Goal: Task Accomplishment & Management: Complete application form

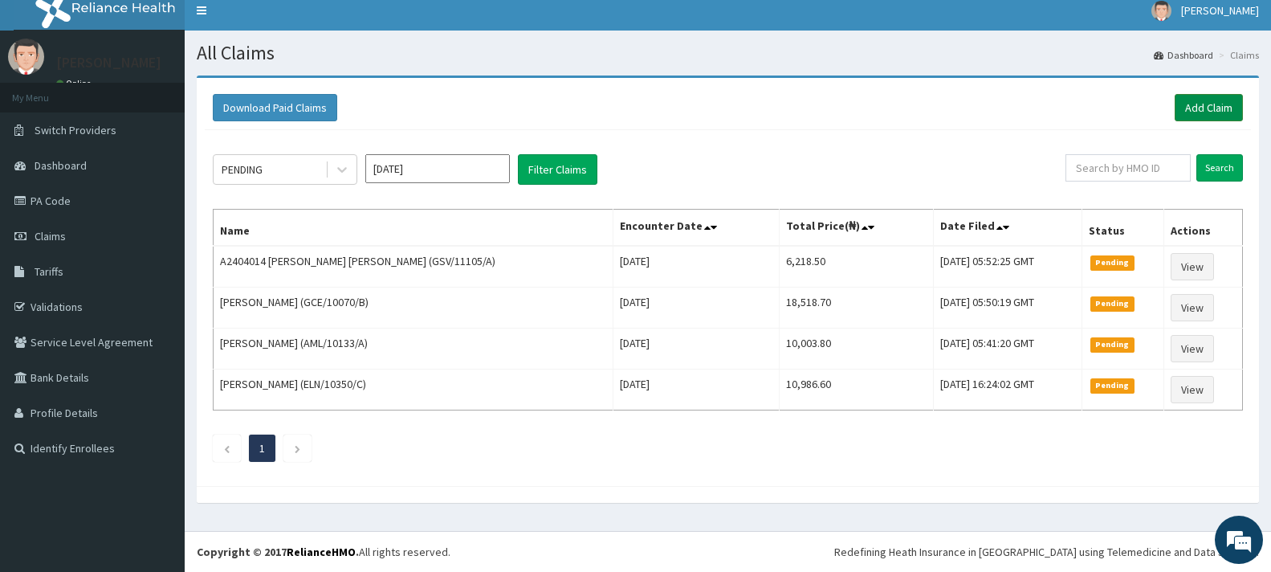
drag, startPoint x: 1202, startPoint y: 104, endPoint x: 930, endPoint y: 10, distance: 287.3
click at [1202, 106] on link "Add Claim" at bounding box center [1209, 107] width 68 height 27
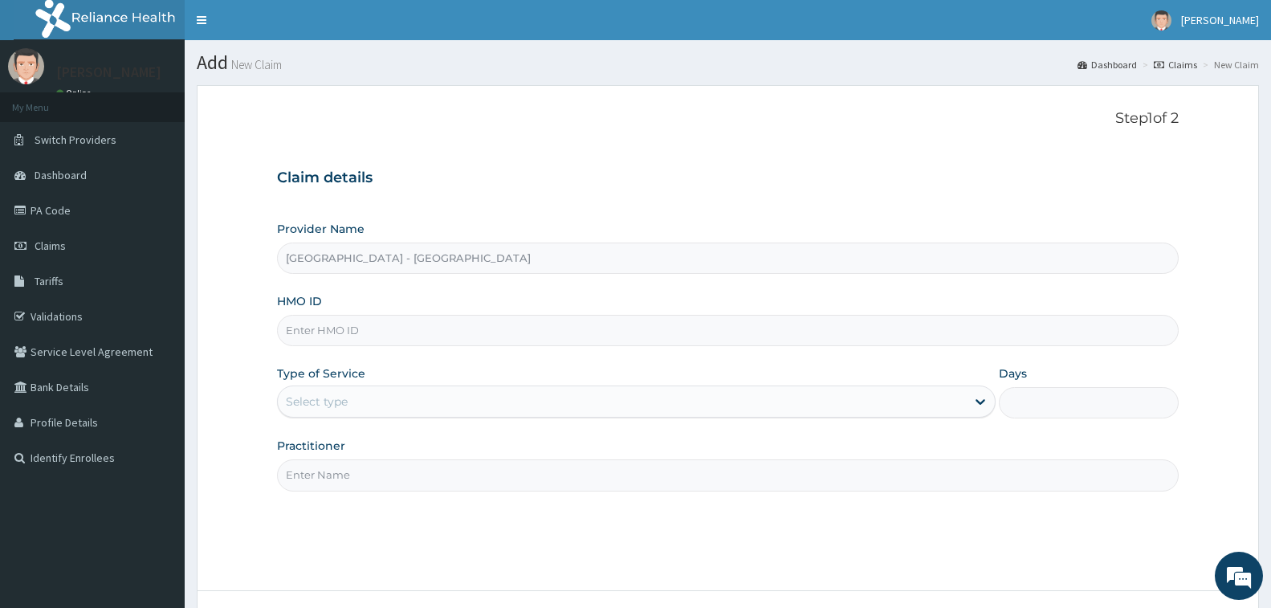
drag, startPoint x: 0, startPoint y: 0, endPoint x: 370, endPoint y: 337, distance: 500.9
click at [370, 337] on input "HMO ID" at bounding box center [728, 330] width 902 height 31
type input "GSV/11105/A"
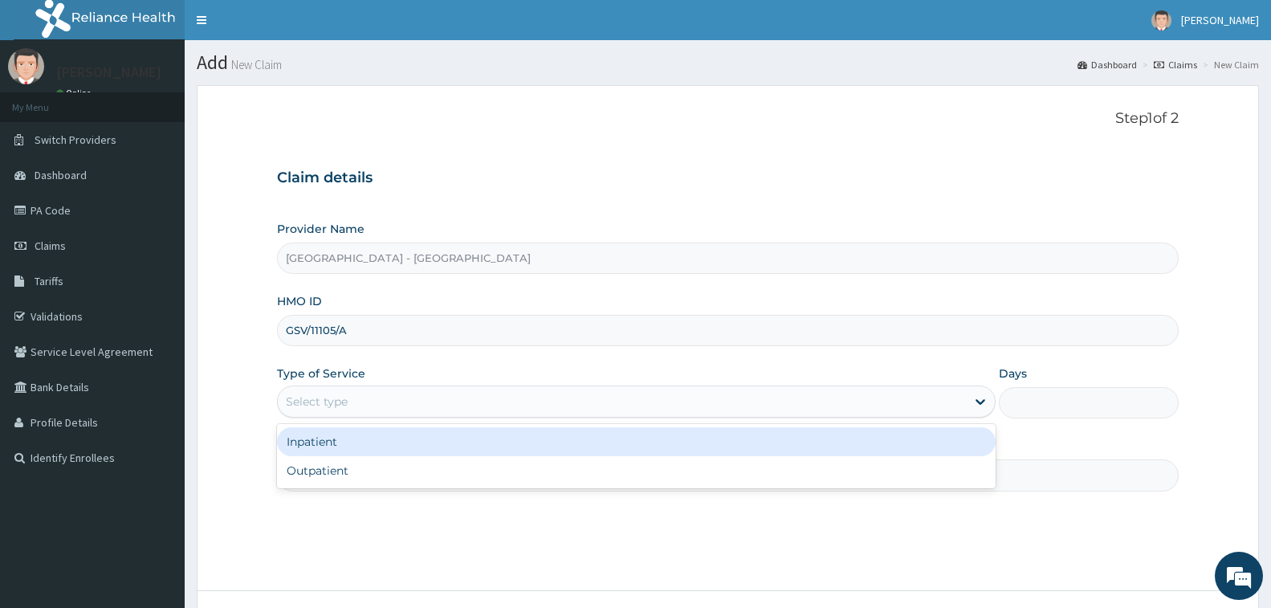
click at [352, 409] on div "Select type" at bounding box center [622, 402] width 688 height 26
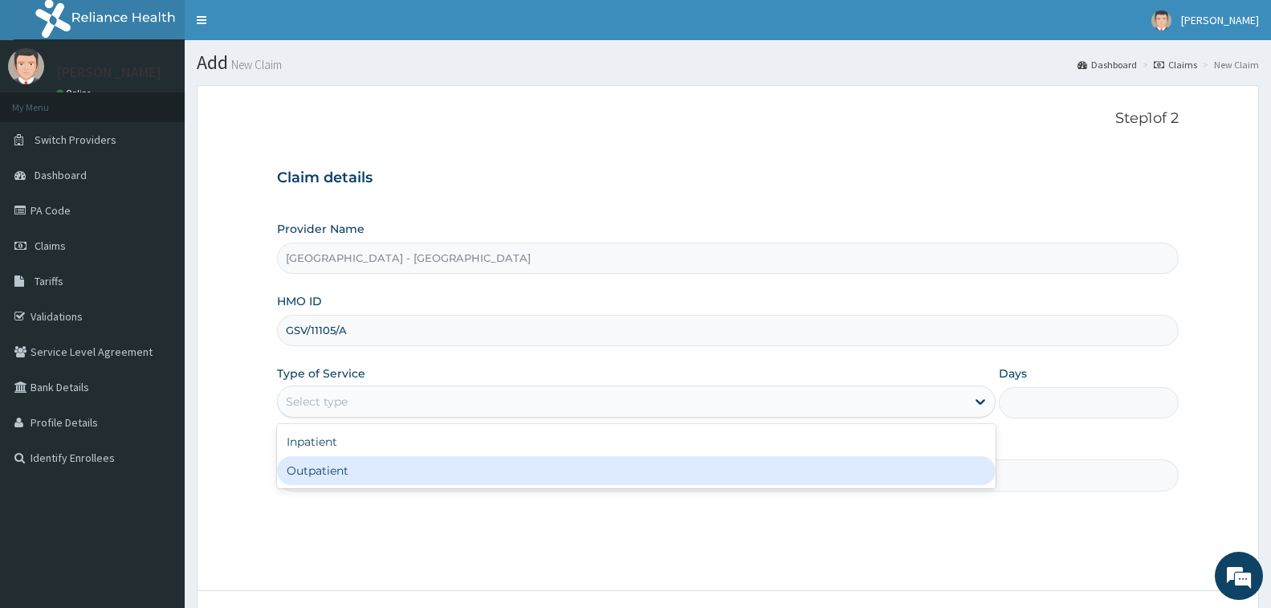
click at [358, 471] on div "Outpatient" at bounding box center [636, 470] width 719 height 29
type input "1"
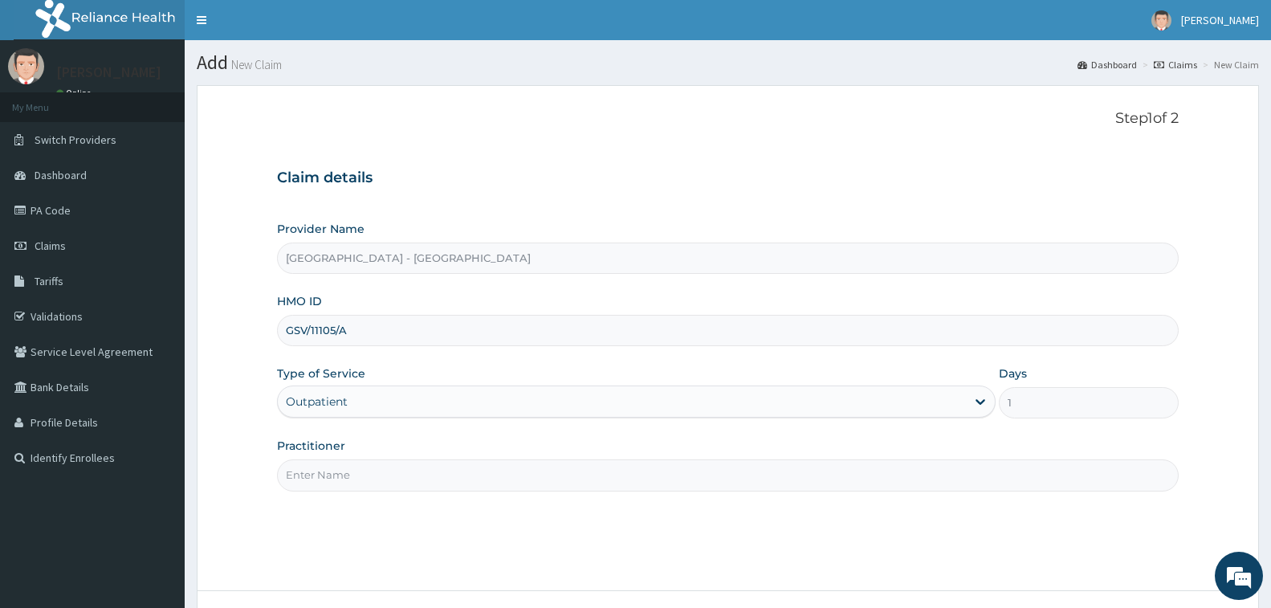
click at [358, 471] on input "Practitioner" at bounding box center [728, 474] width 902 height 31
type input "DR. AHMED"
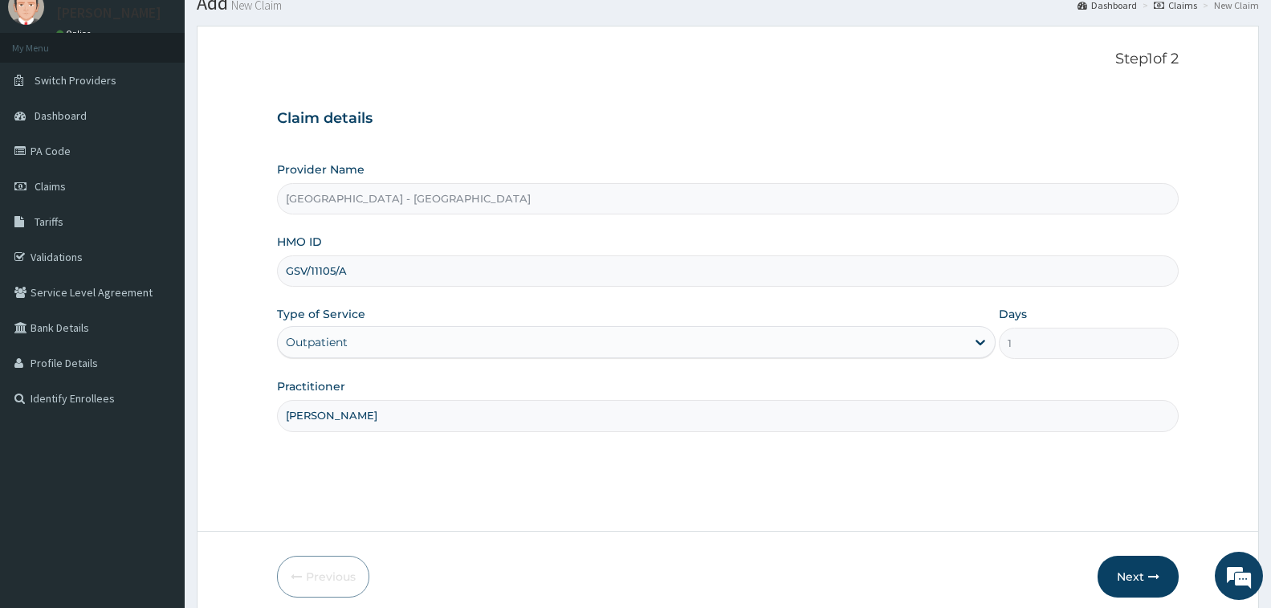
scroll to position [127, 0]
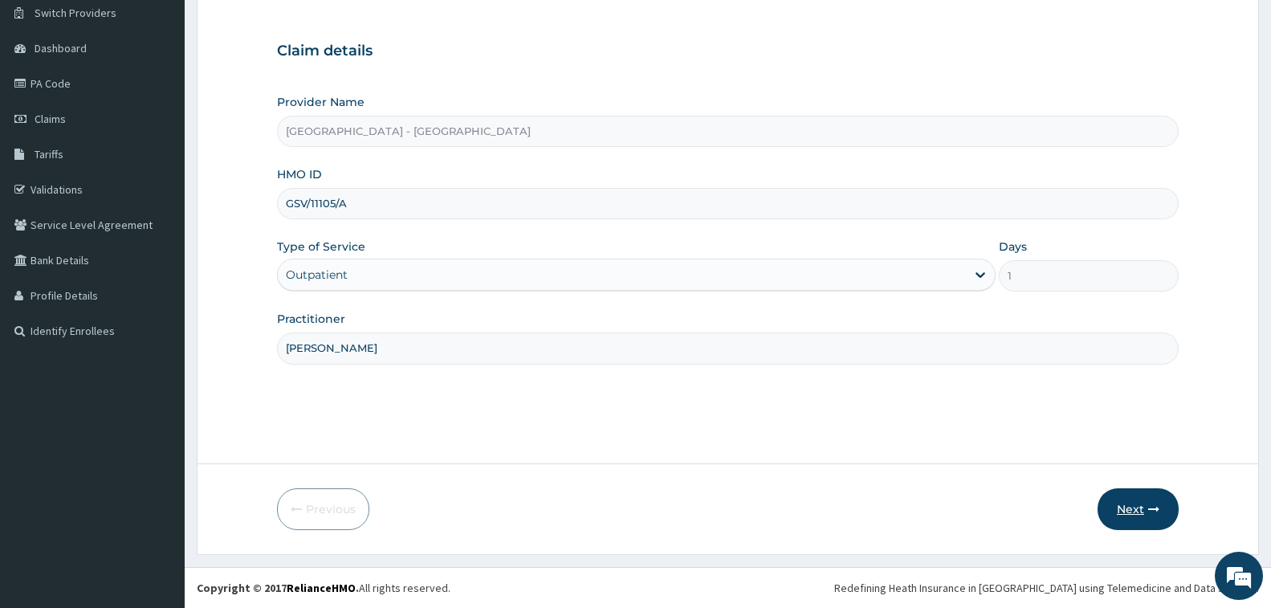
click at [1149, 505] on icon "button" at bounding box center [1154, 509] width 11 height 11
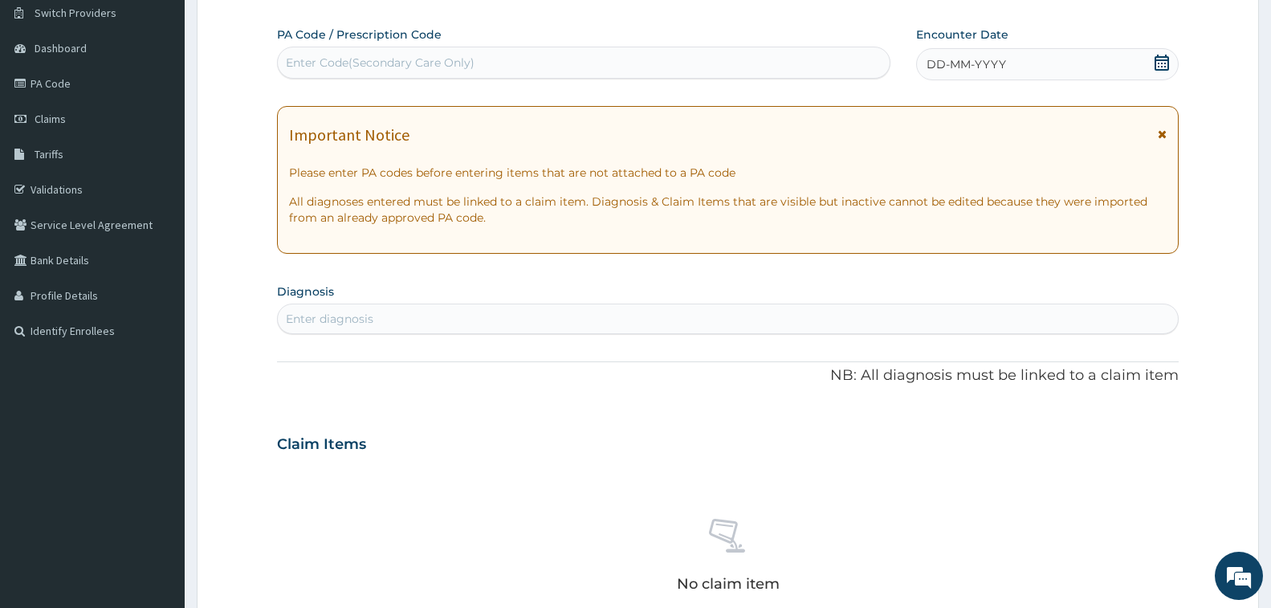
click at [449, 82] on div "PA Code / Prescription Code Enter Code(Secondary Care Only) Encounter Date DD-M…" at bounding box center [728, 442] width 902 height 831
click at [443, 62] on div "Enter Code(Secondary Care Only)" at bounding box center [380, 63] width 189 height 16
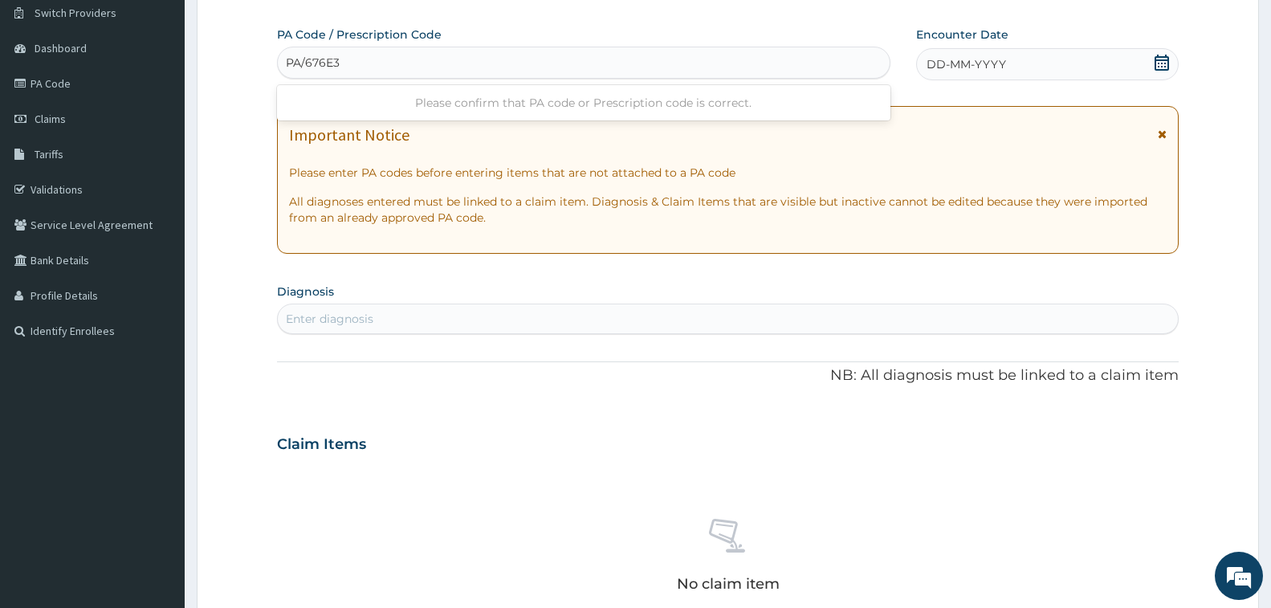
type input "PA/676E3D"
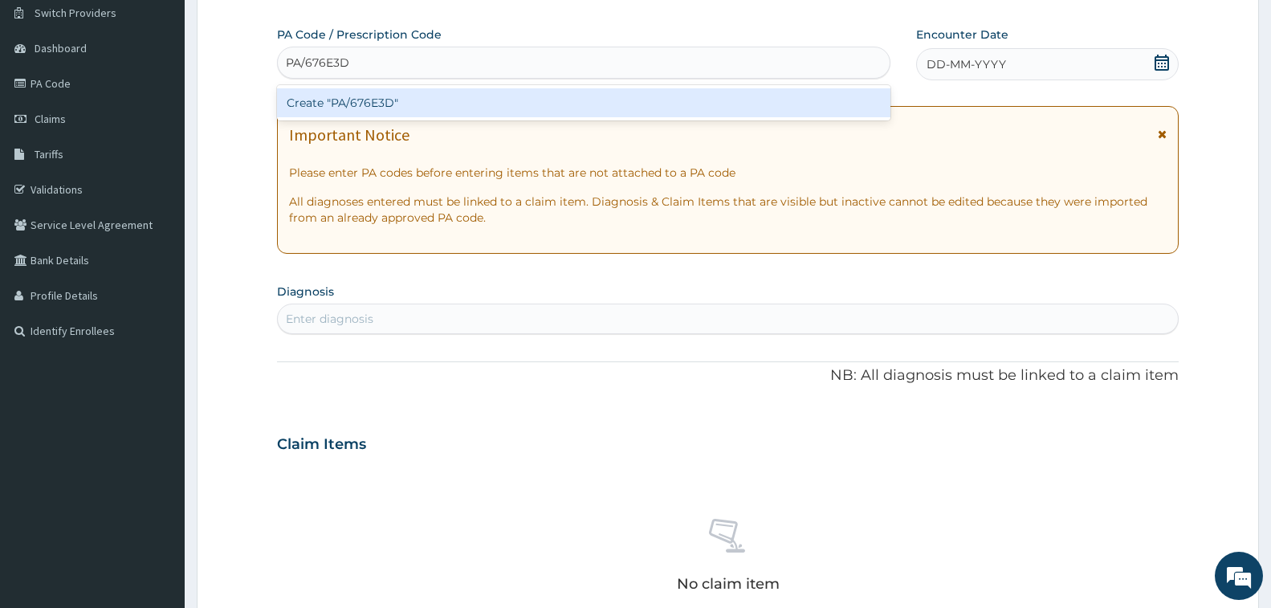
click at [377, 102] on div "Create "PA/676E3D"" at bounding box center [584, 102] width 614 height 29
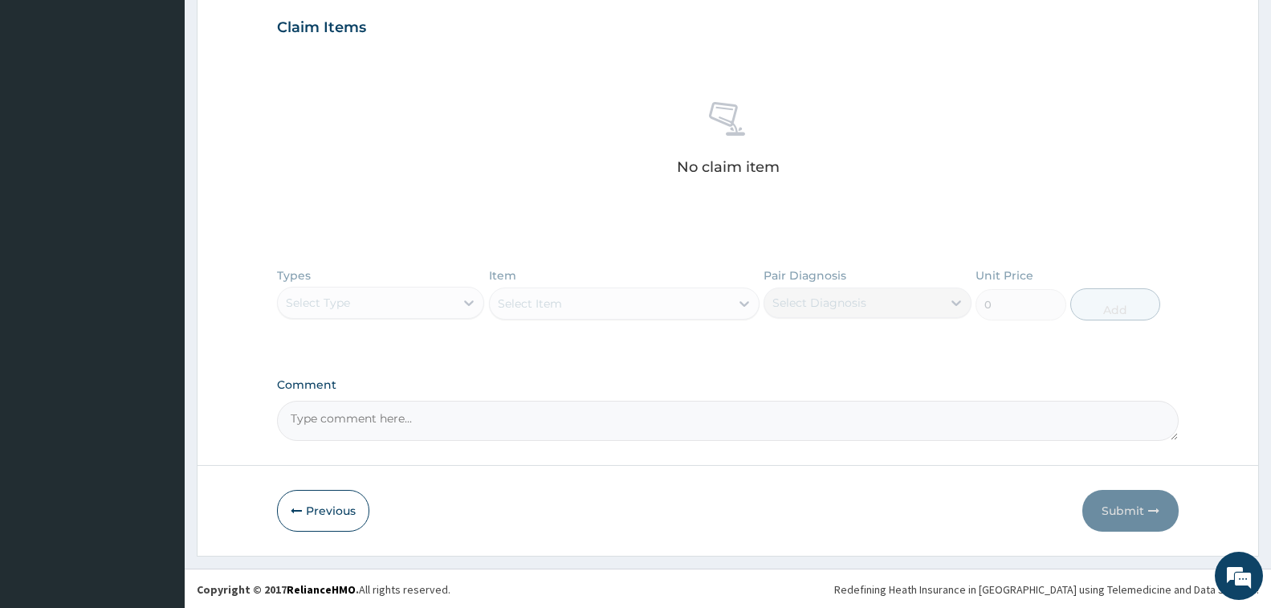
scroll to position [560, 0]
click at [327, 507] on button "Previous" at bounding box center [323, 509] width 92 height 42
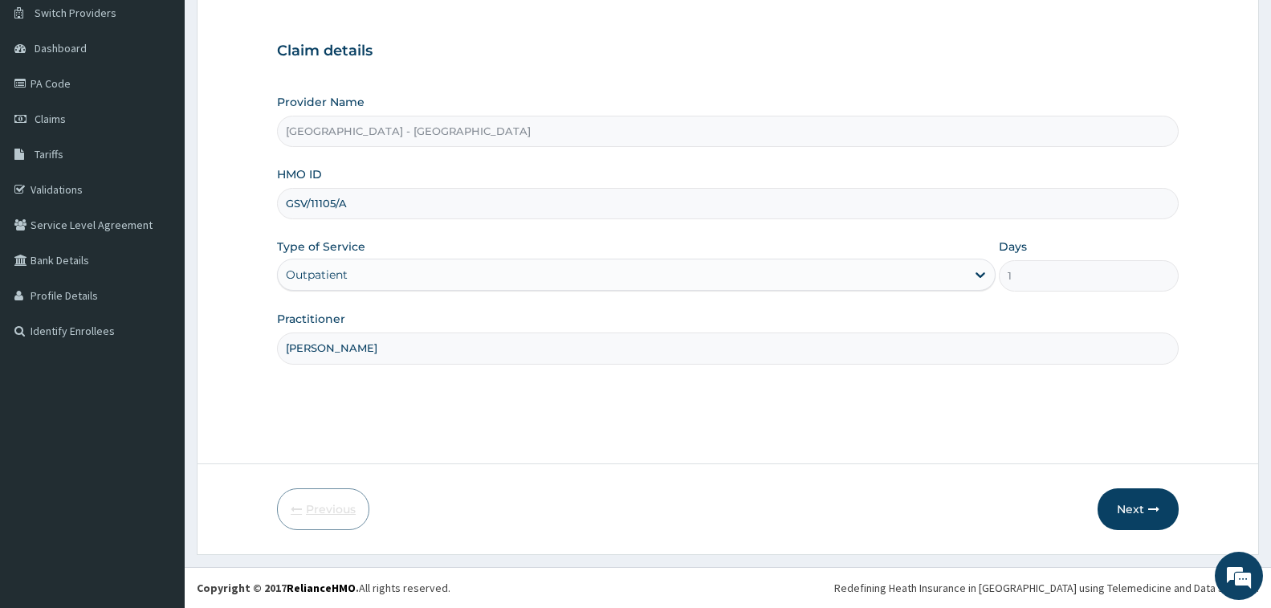
scroll to position [127, 0]
drag, startPoint x: 344, startPoint y: 201, endPoint x: 252, endPoint y: 190, distance: 92.2
click at [252, 190] on form "Step 1 of 2 Claim details Provider Name Prince and Princess Hospital - Apapa HM…" at bounding box center [728, 256] width 1063 height 597
type input "OLF/10030/B"
click at [1114, 508] on button "Next" at bounding box center [1138, 509] width 81 height 42
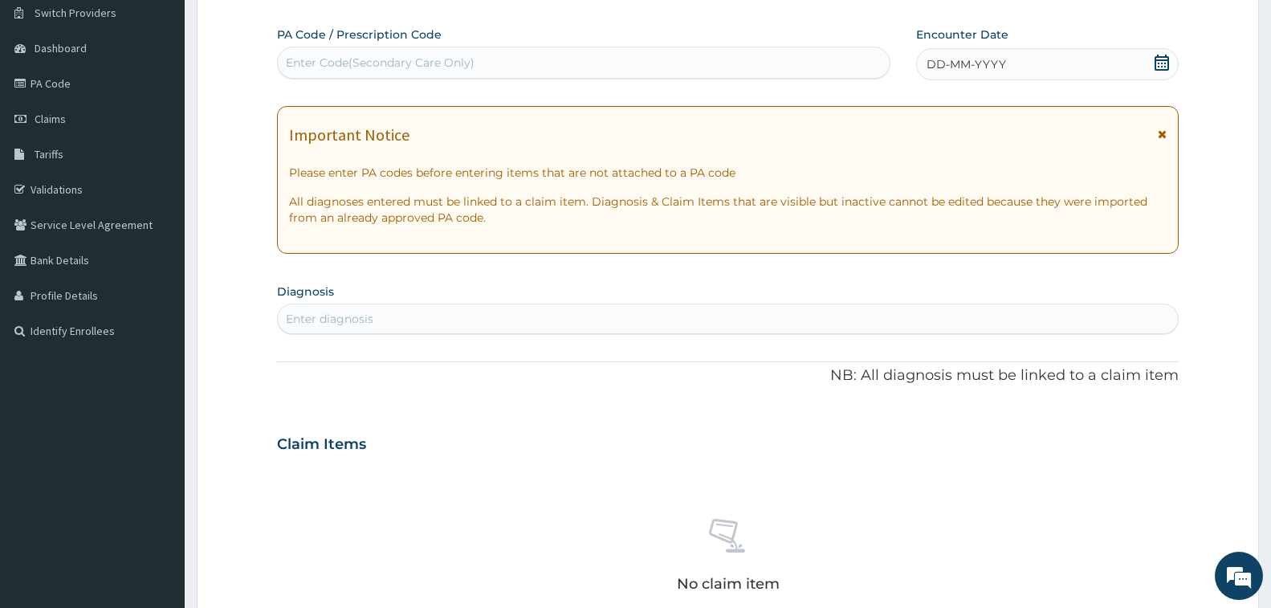
click at [399, 68] on div "Enter Code(Secondary Care Only)" at bounding box center [380, 63] width 189 height 16
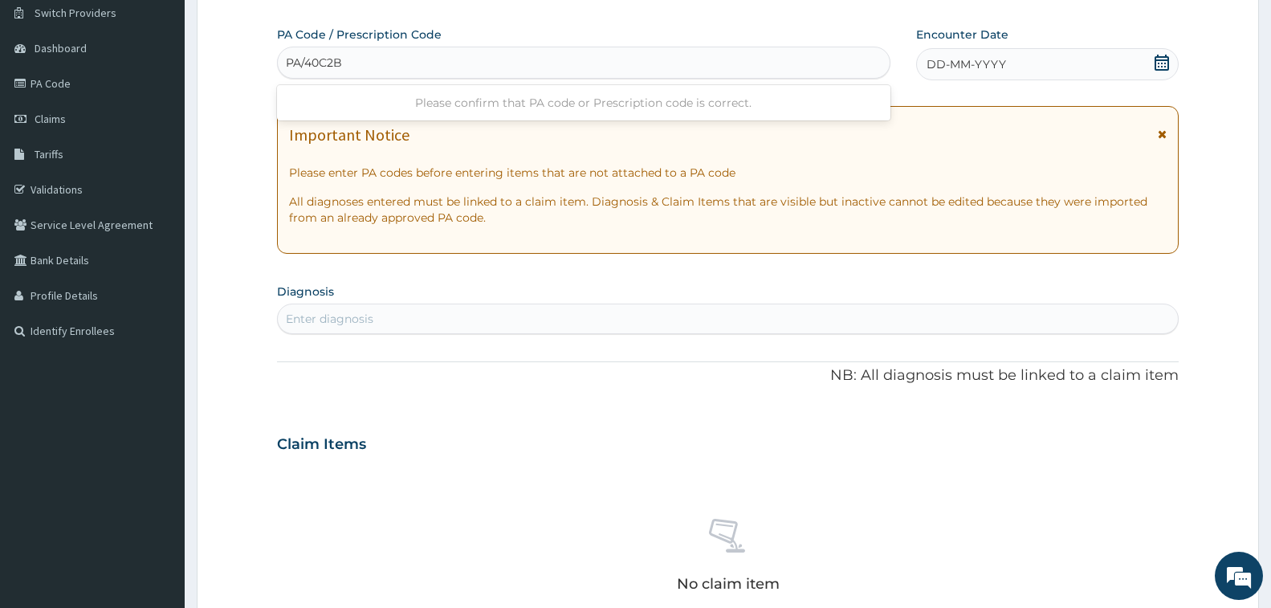
type input "PA/40C2B7"
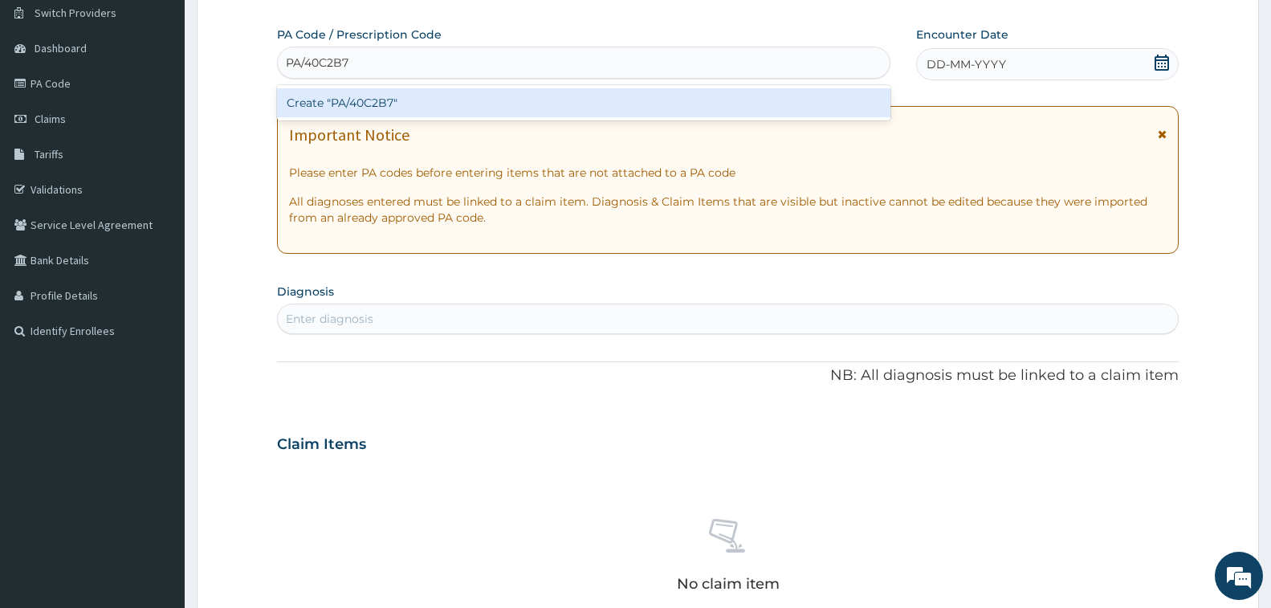
click at [392, 104] on div "Create "PA/40C2B7"" at bounding box center [584, 102] width 614 height 29
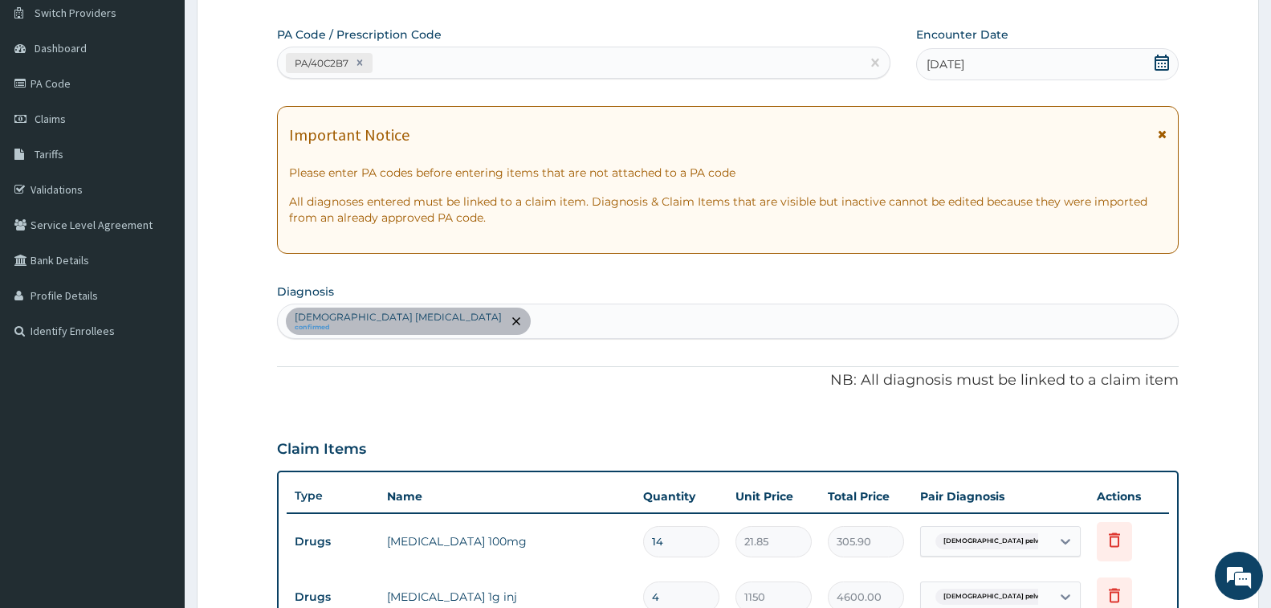
scroll to position [475, 0]
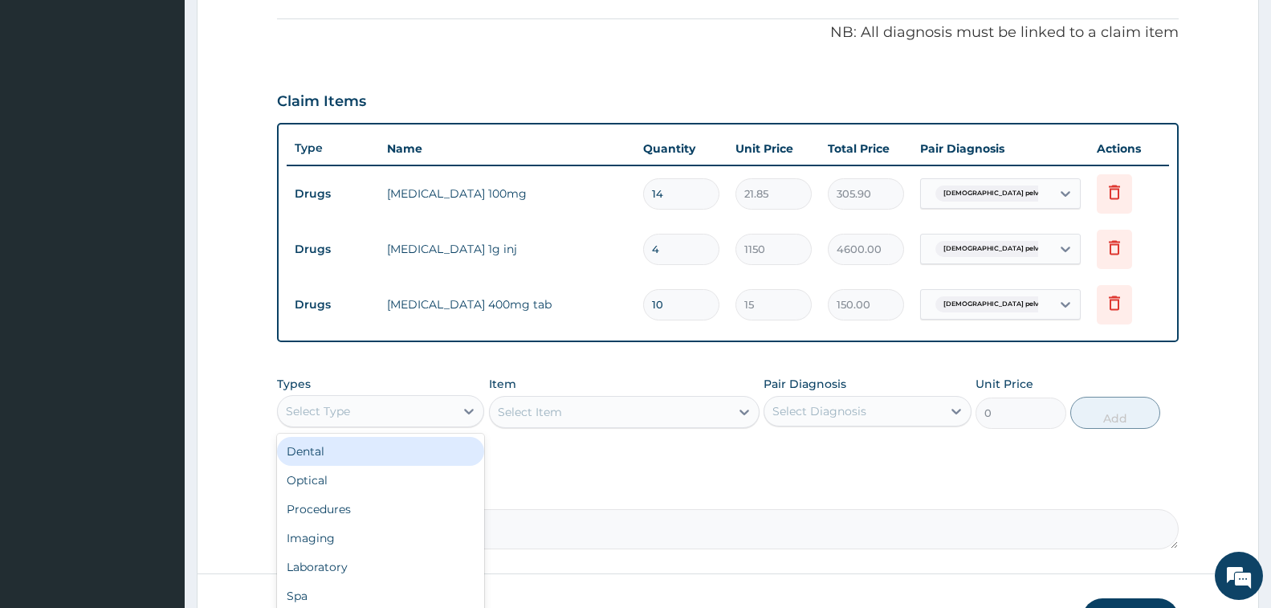
click at [348, 410] on div "Select Type" at bounding box center [318, 411] width 64 height 16
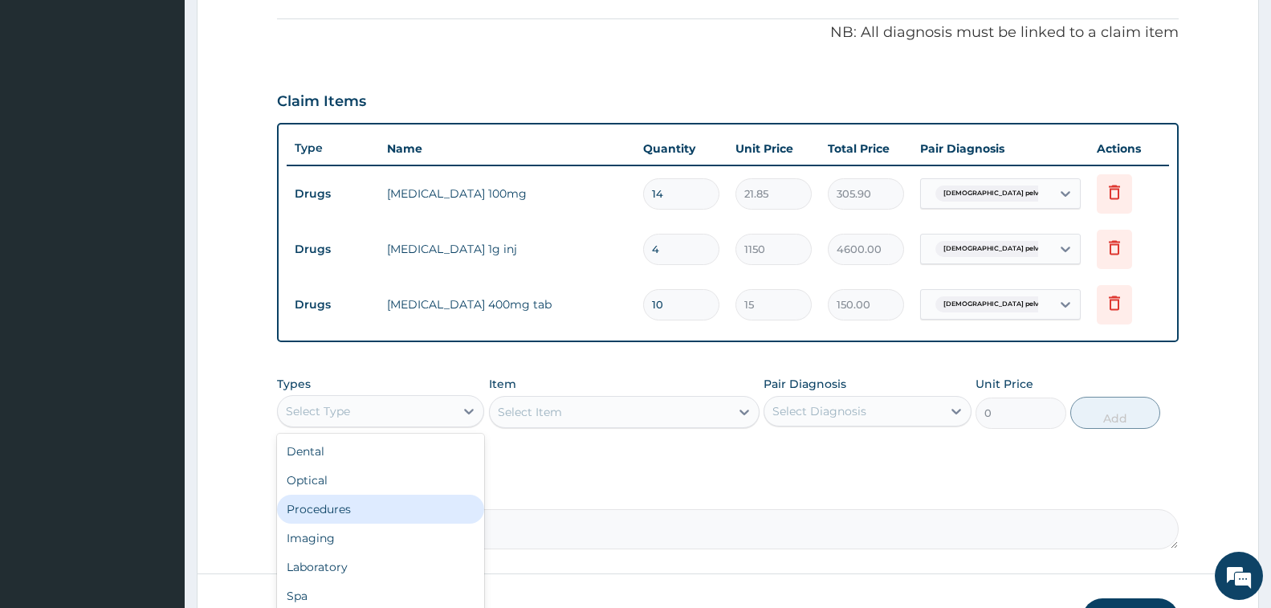
click at [373, 507] on div "Procedures" at bounding box center [380, 509] width 207 height 29
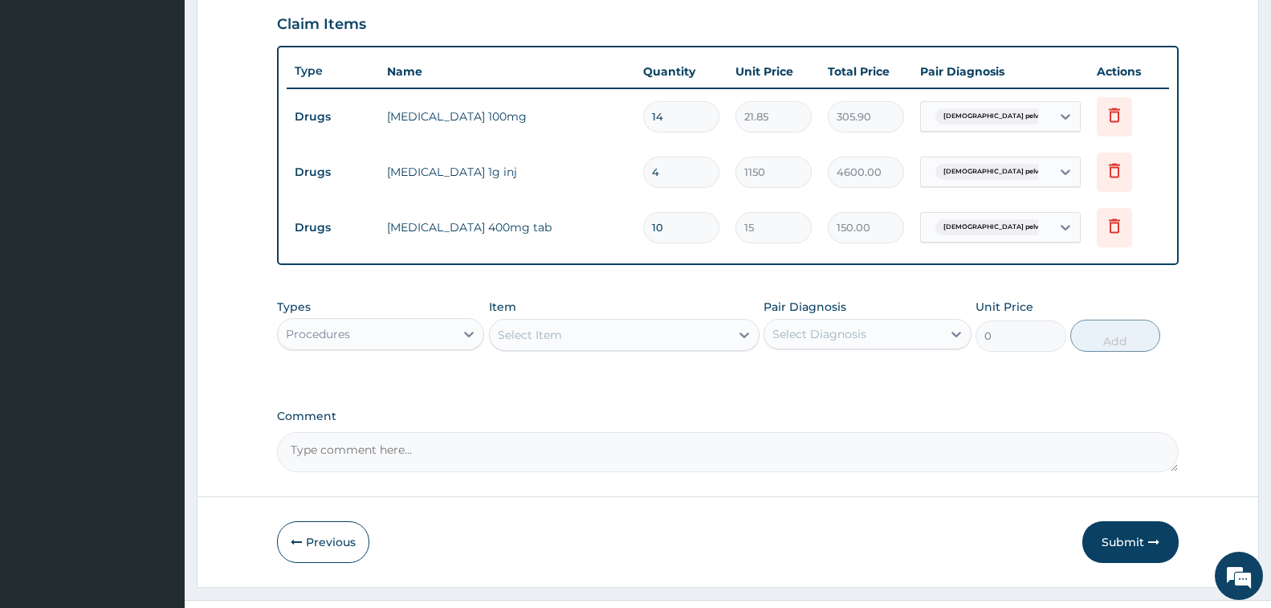
scroll to position [585, 0]
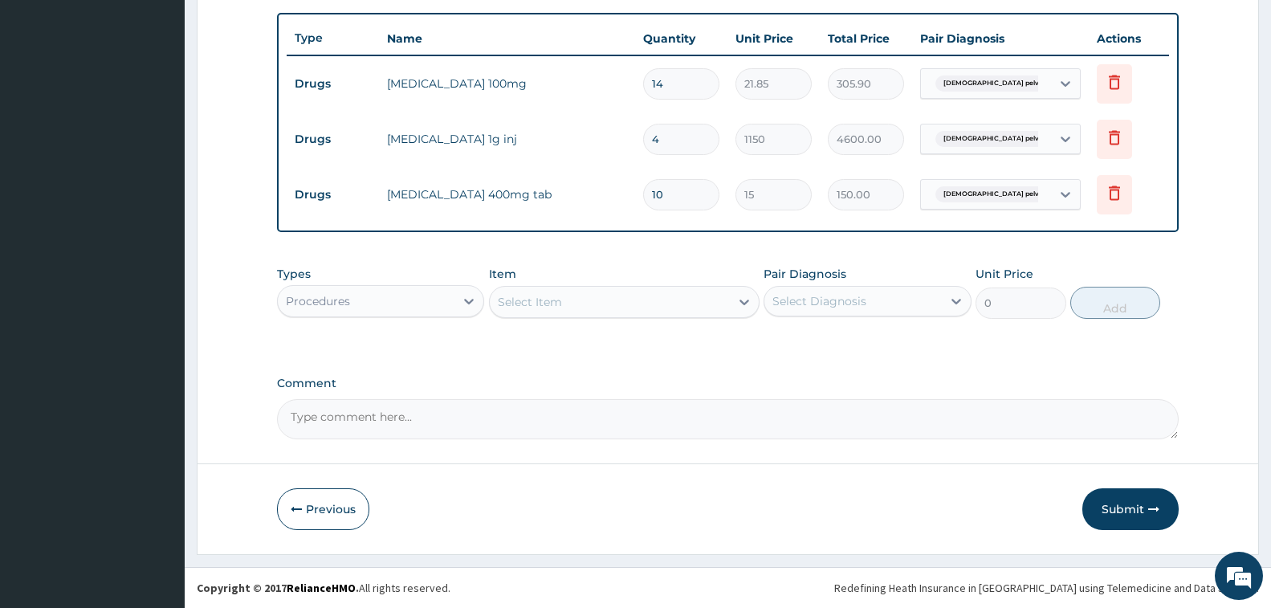
click at [549, 294] on div "Select Item" at bounding box center [530, 302] width 64 height 16
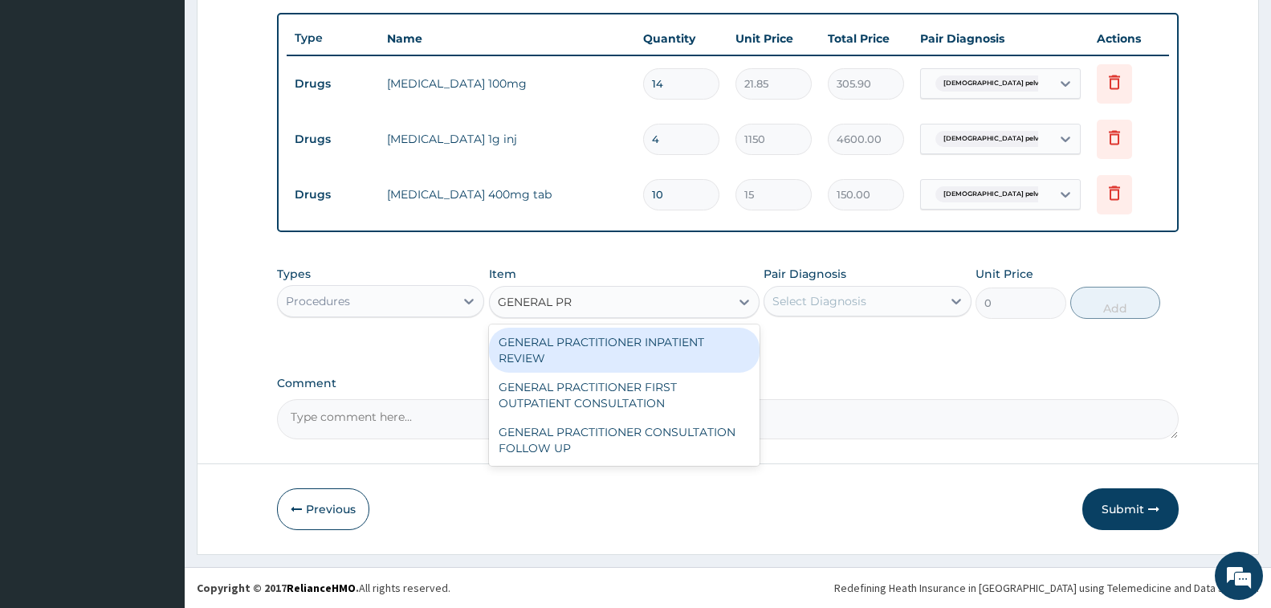
type input "GENERAL PRA"
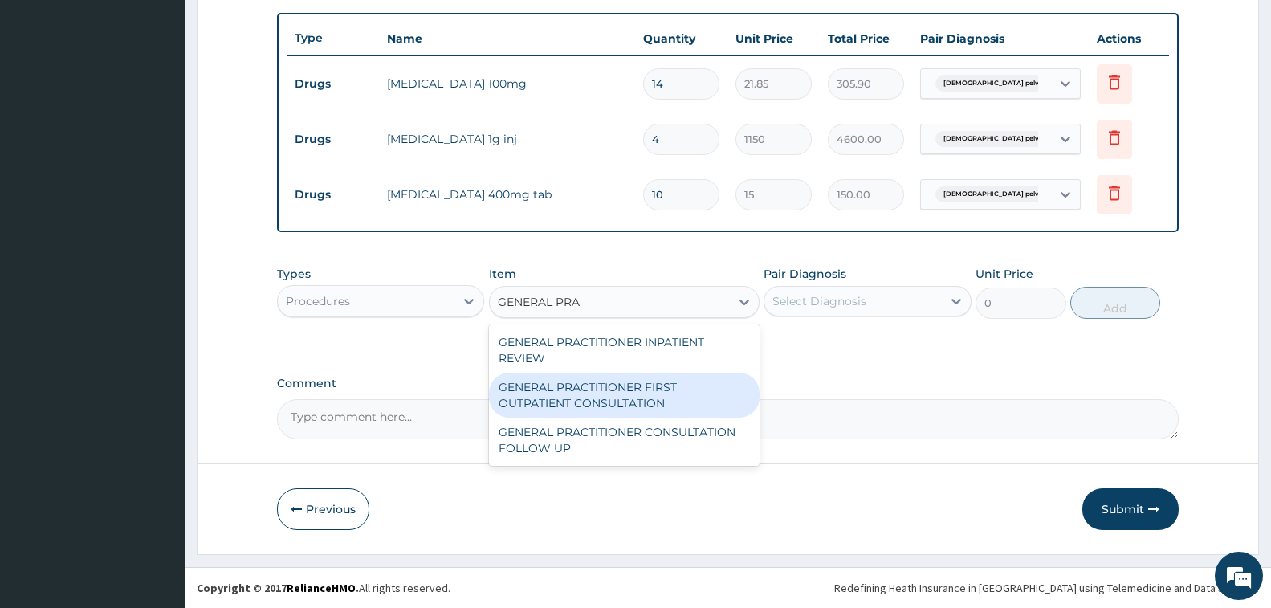
click at [571, 390] on div "GENERAL PRACTITIONER FIRST OUTPATIENT CONSULTATION" at bounding box center [624, 395] width 271 height 45
type input "3750"
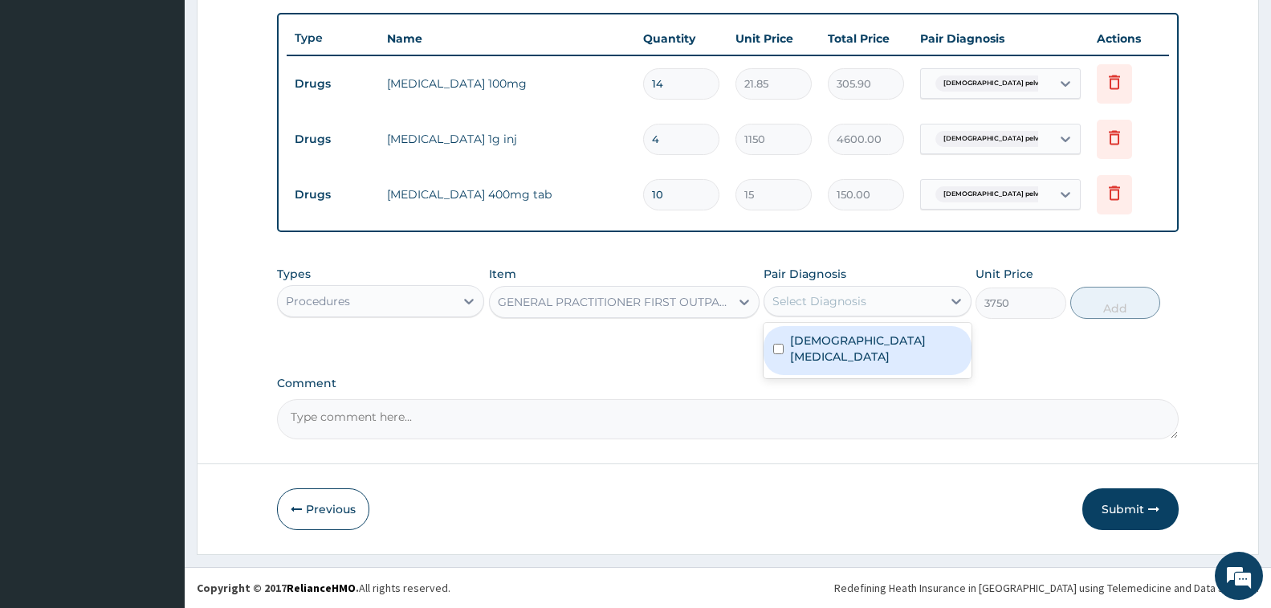
click at [773, 287] on div "Select Diagnosis" at bounding box center [867, 301] width 207 height 31
click at [832, 357] on label "Female pelvic inflammatory disease" at bounding box center [875, 349] width 171 height 32
checkbox input "true"
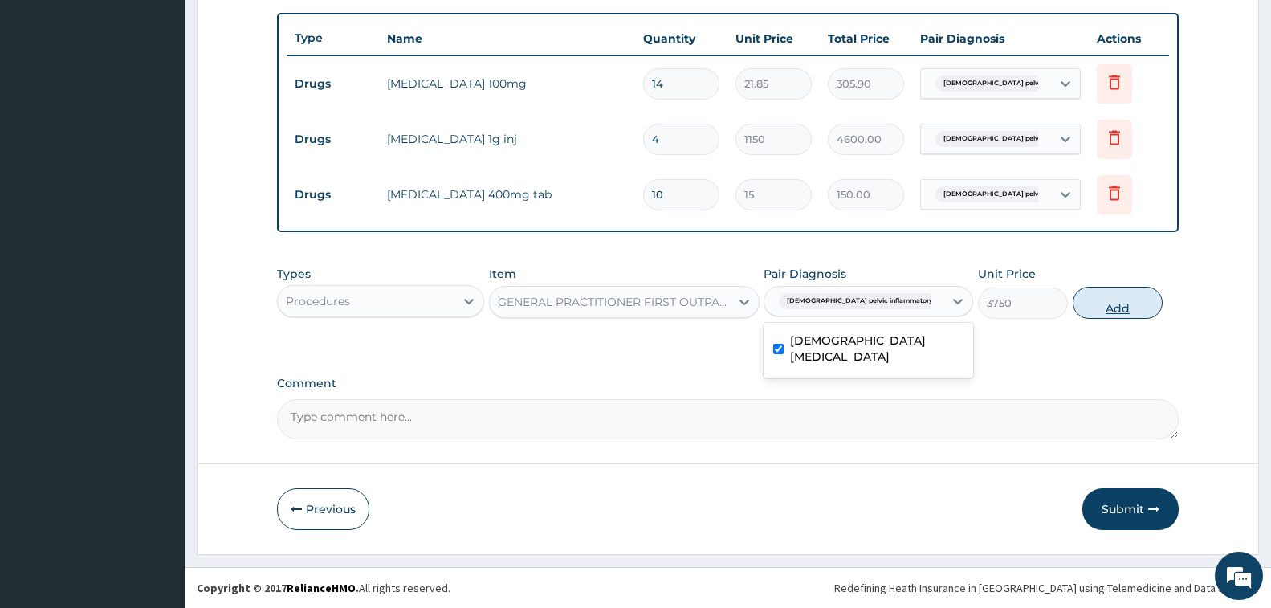
click at [1135, 309] on button "Add" at bounding box center [1118, 303] width 90 height 32
type input "0"
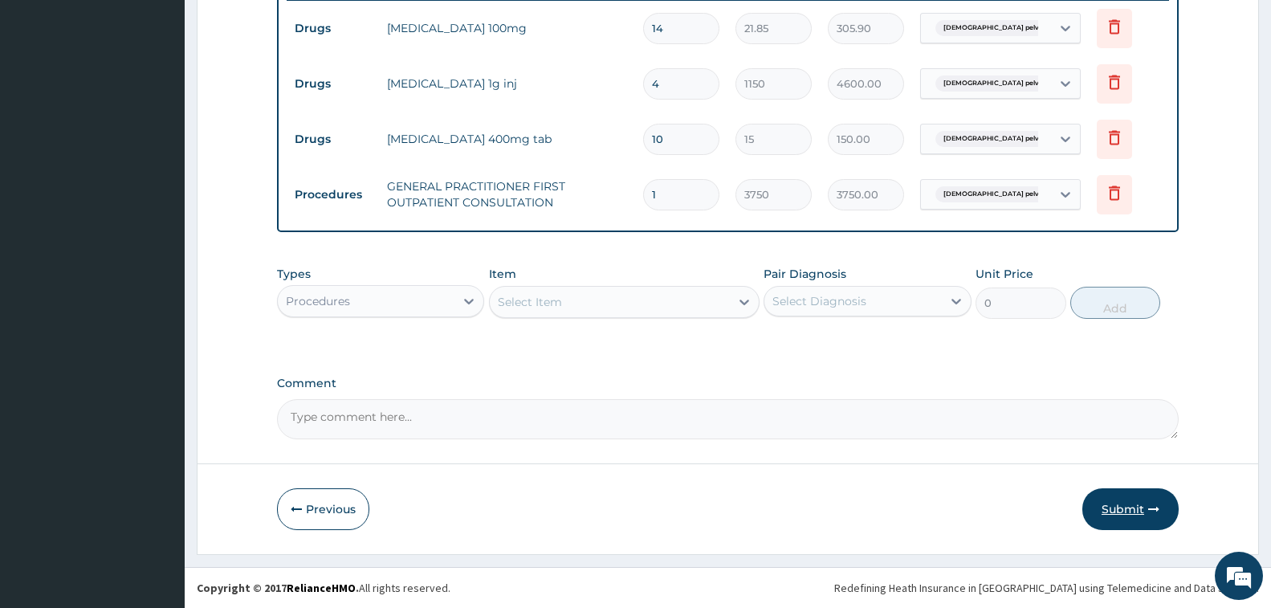
click at [1141, 503] on button "Submit" at bounding box center [1131, 509] width 96 height 42
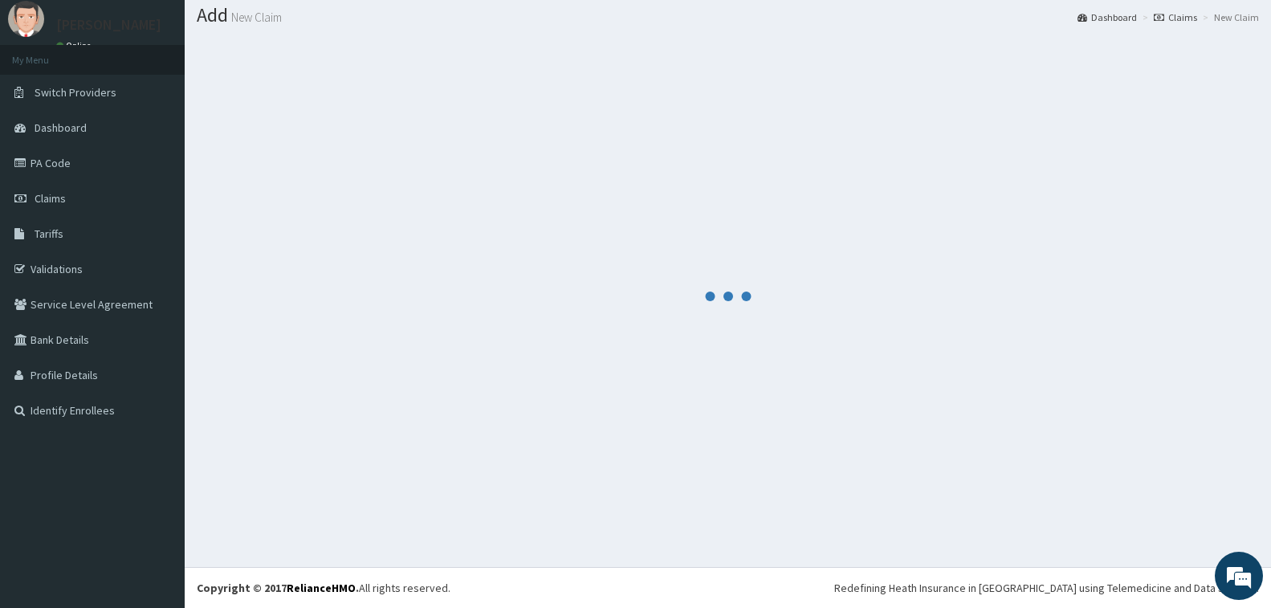
scroll to position [47, 0]
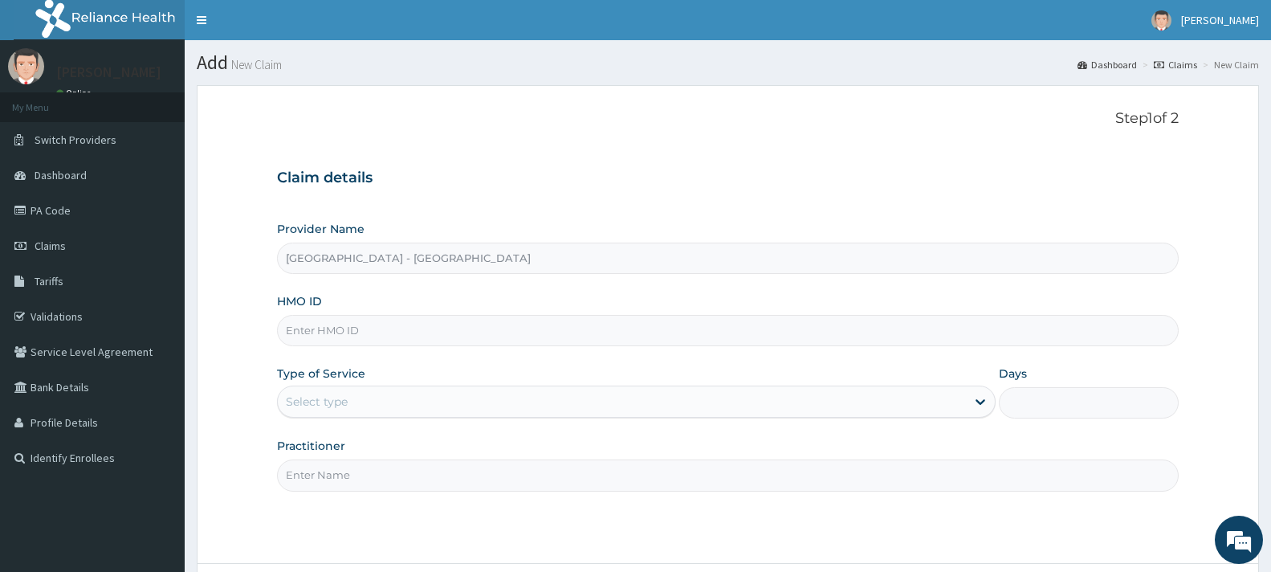
click at [372, 322] on input "HMO ID" at bounding box center [728, 330] width 902 height 31
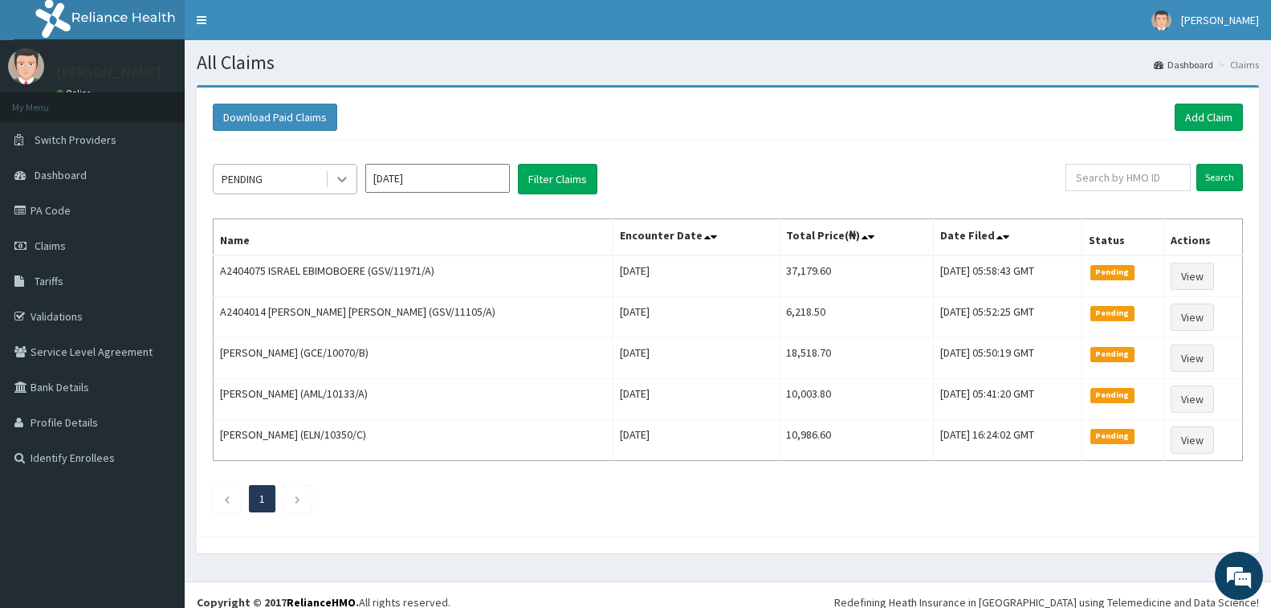
click at [338, 178] on icon at bounding box center [342, 181] width 10 height 6
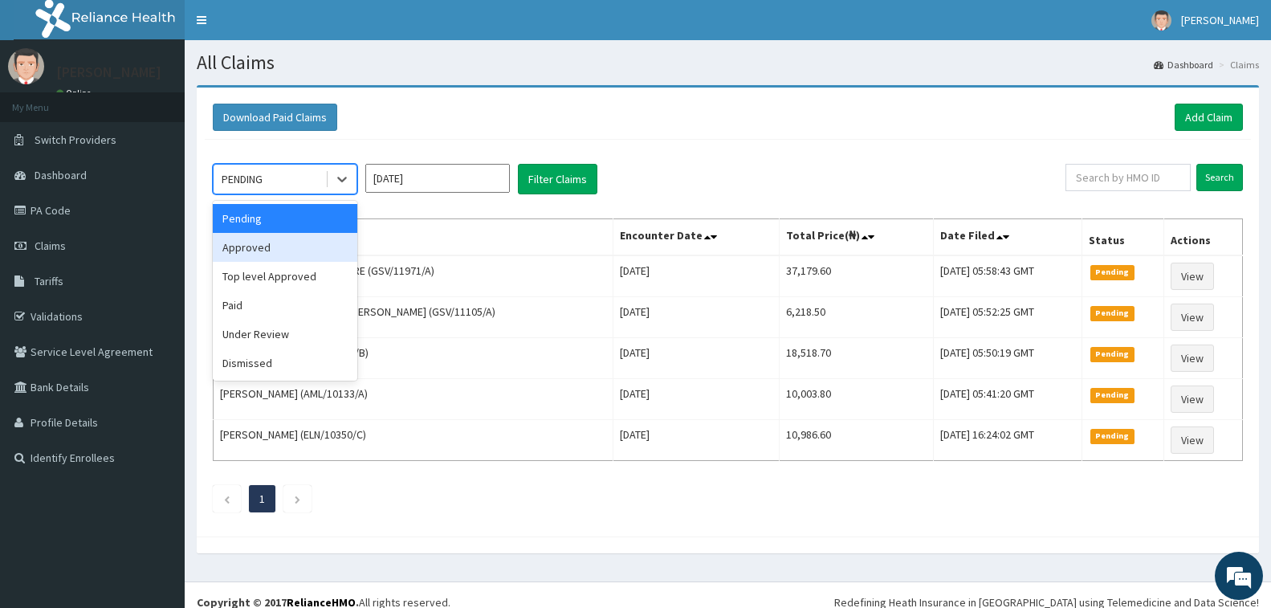
click at [304, 246] on div "Approved" at bounding box center [285, 247] width 145 height 29
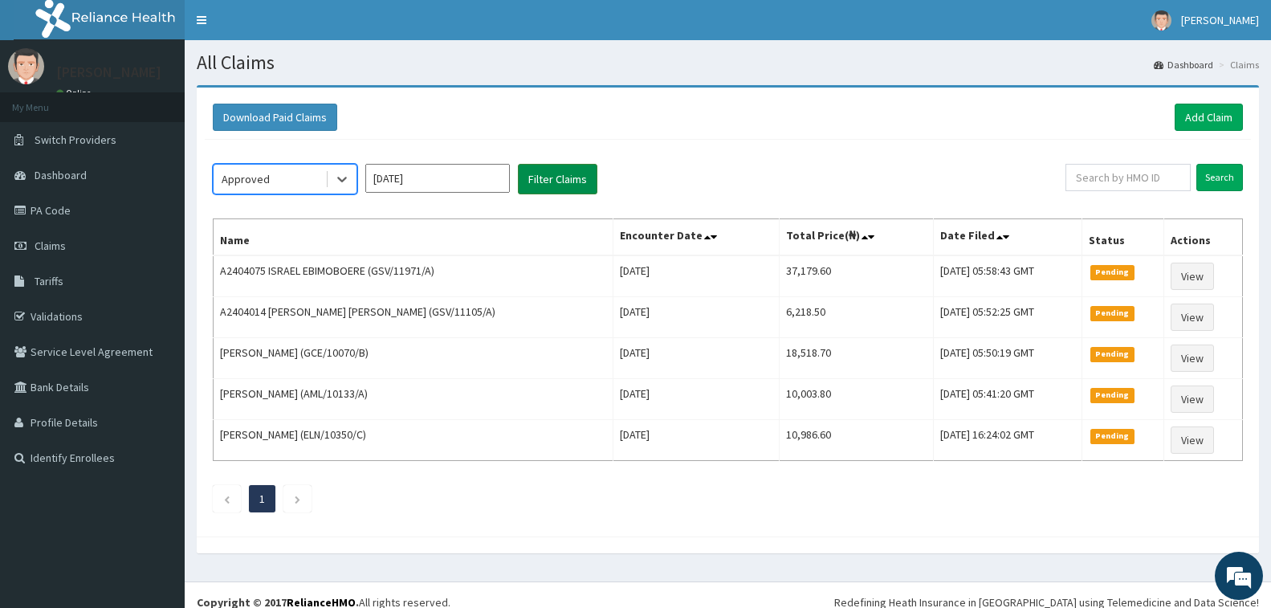
click at [558, 185] on button "Filter Claims" at bounding box center [558, 179] width 80 height 31
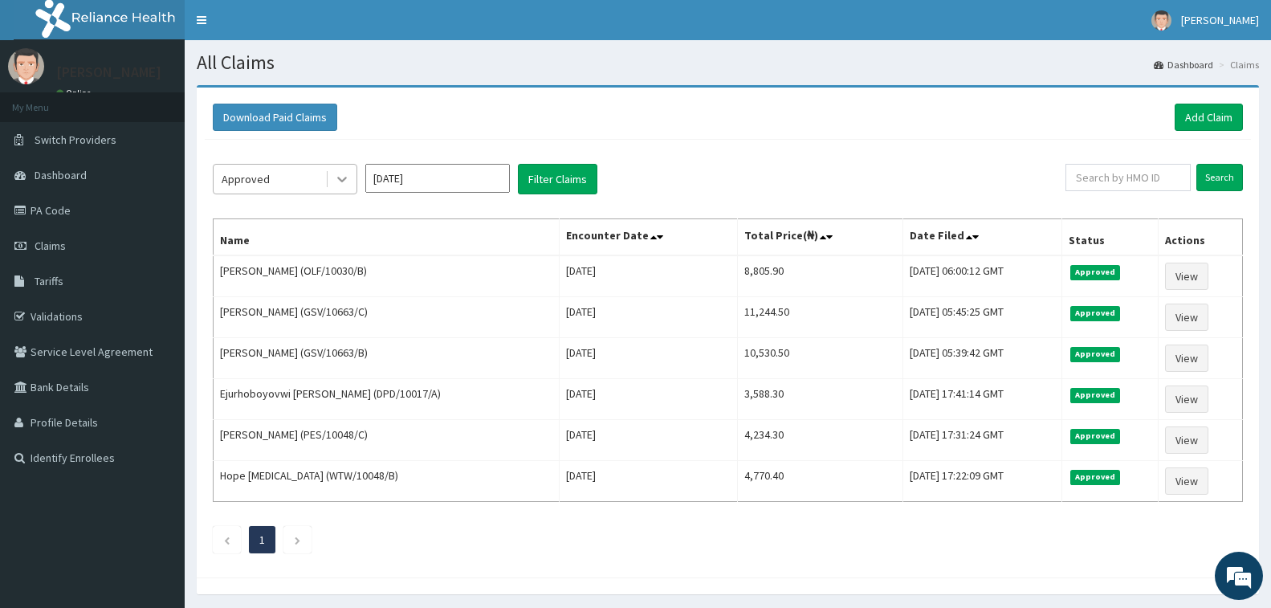
click at [349, 186] on icon at bounding box center [342, 179] width 16 height 16
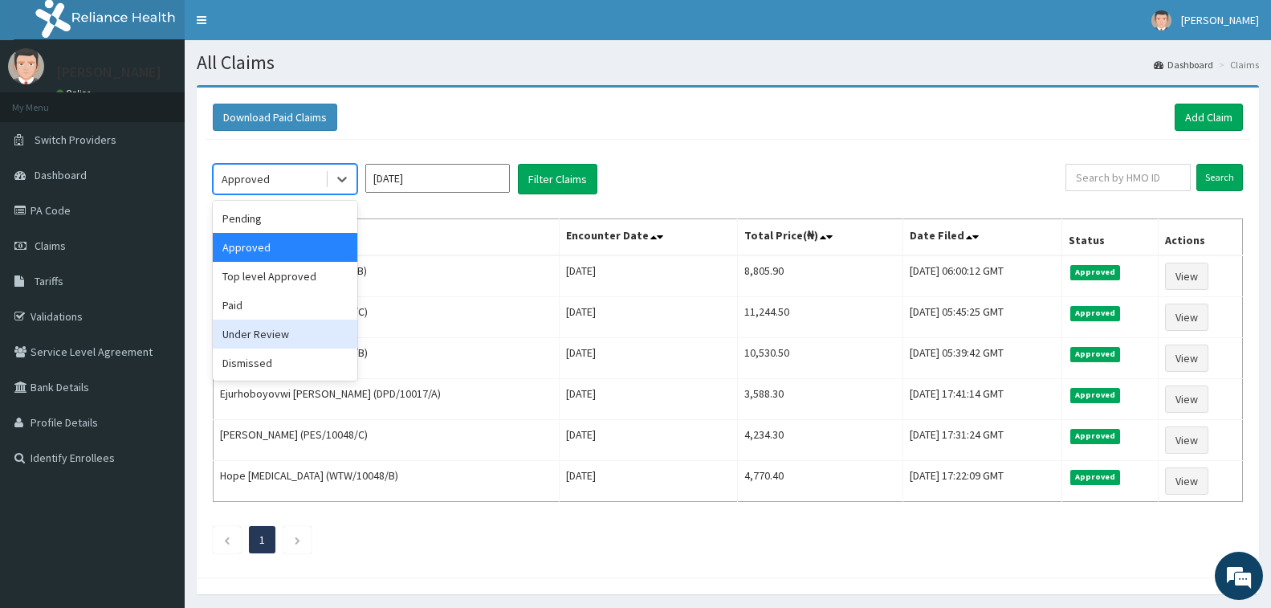
click at [318, 325] on div "Under Review" at bounding box center [285, 334] width 145 height 29
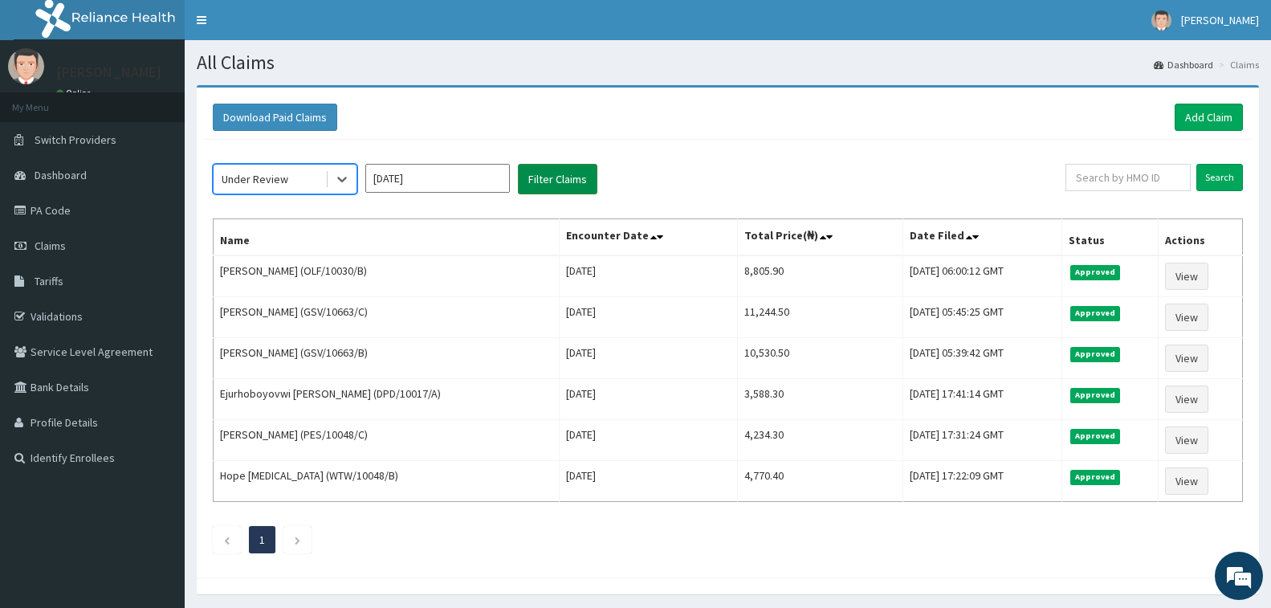
click at [541, 186] on button "Filter Claims" at bounding box center [558, 179] width 80 height 31
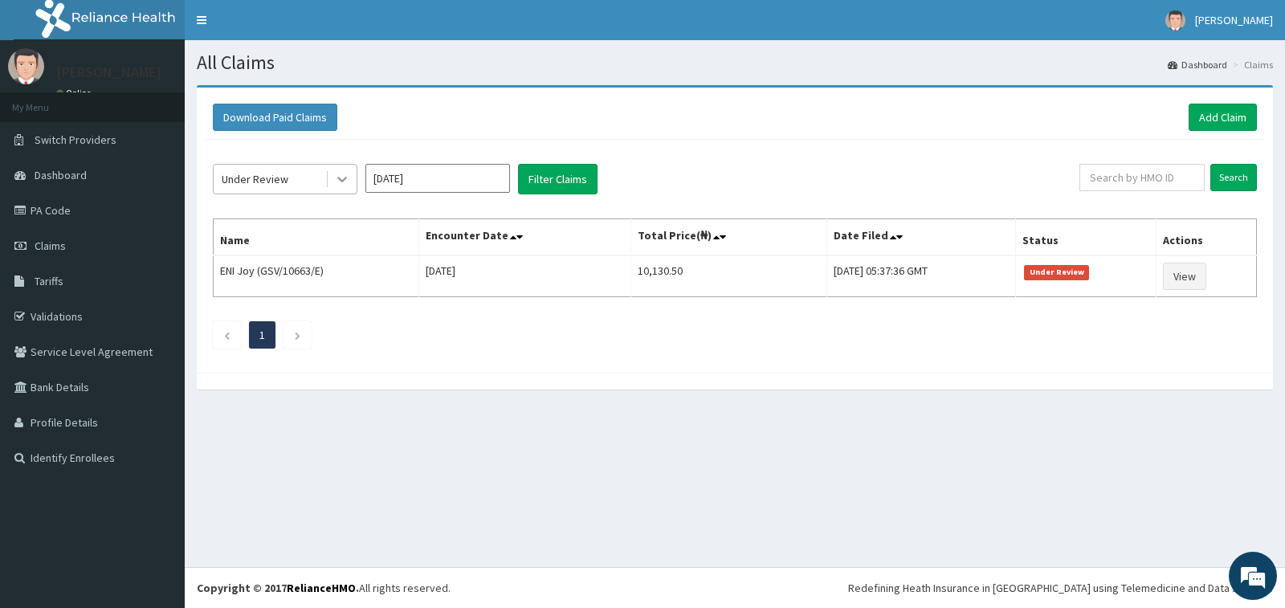
click at [345, 181] on icon at bounding box center [342, 179] width 16 height 16
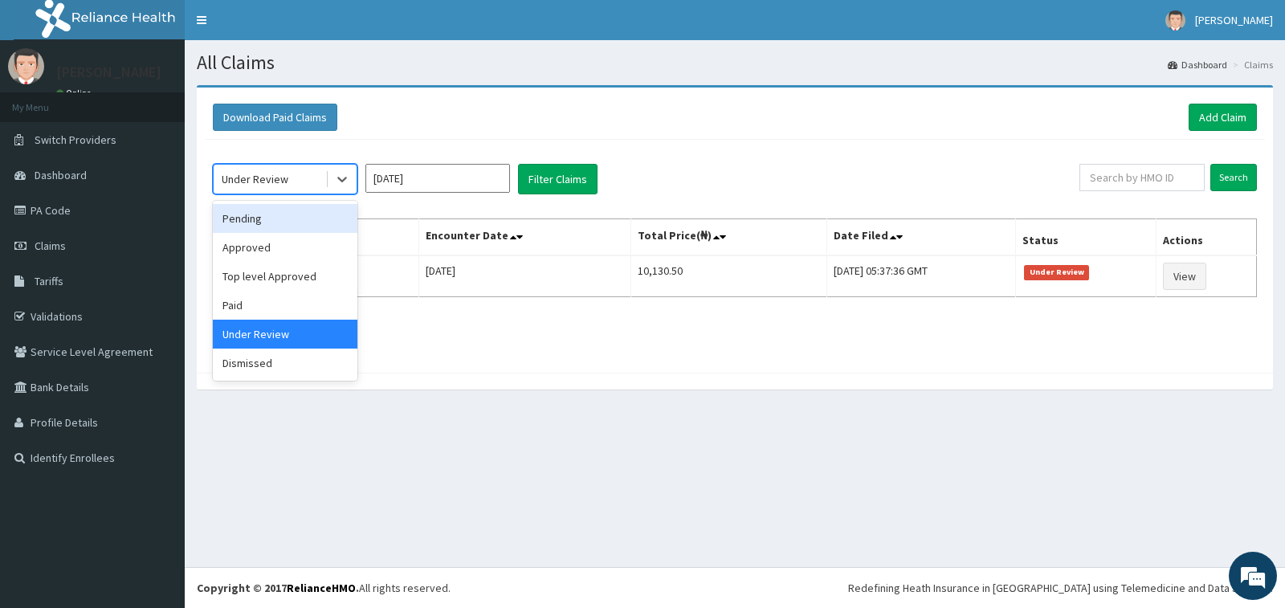
click at [307, 221] on div "Pending" at bounding box center [285, 218] width 145 height 29
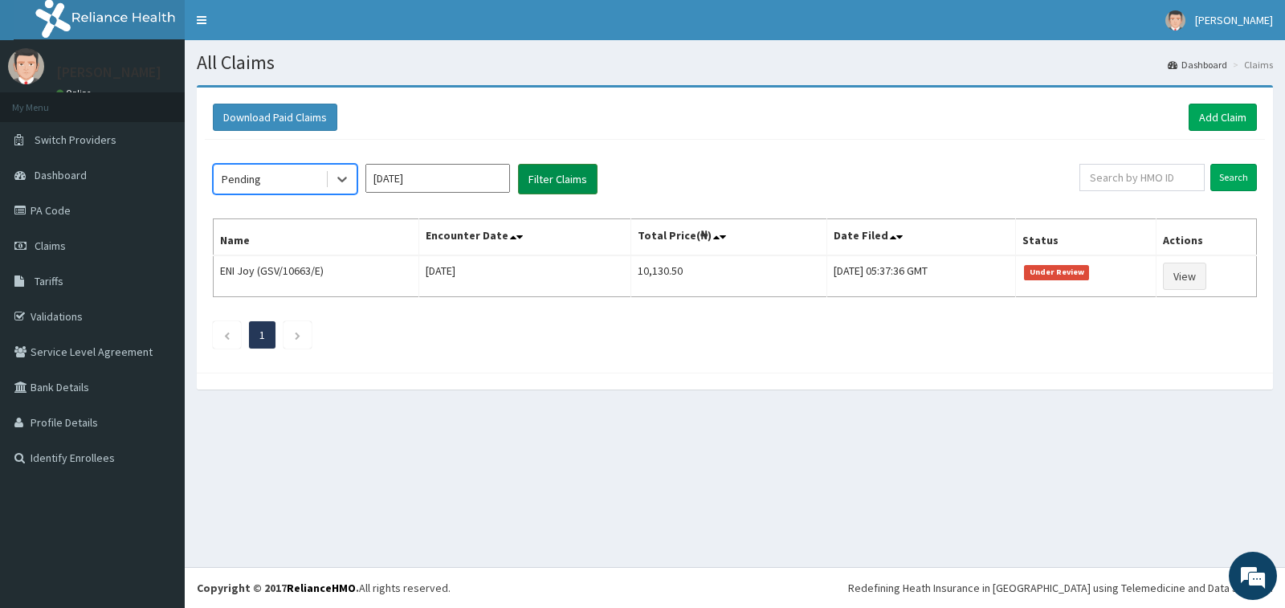
click at [540, 187] on button "Filter Claims" at bounding box center [558, 179] width 80 height 31
